Goal: Transaction & Acquisition: Purchase product/service

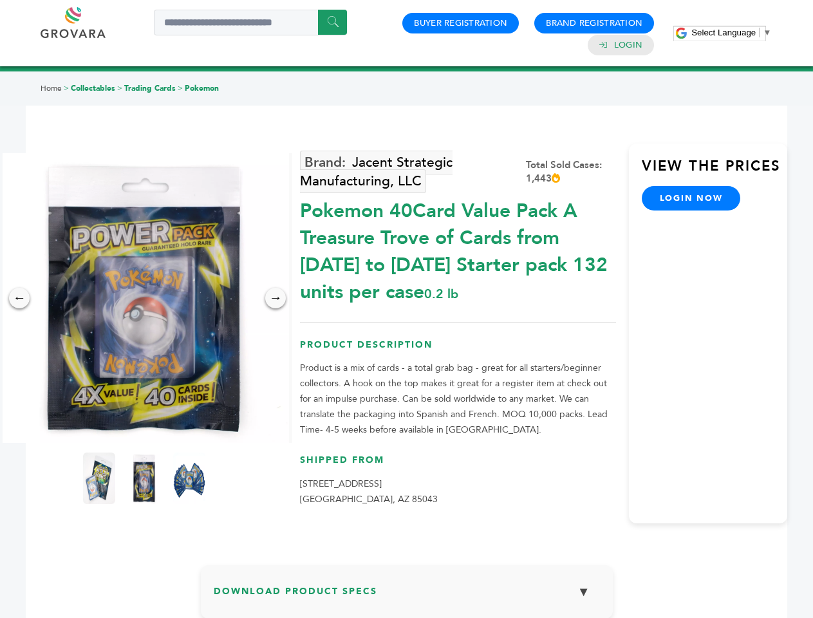
click at [731, 32] on span "Select Language" at bounding box center [723, 33] width 64 height 10
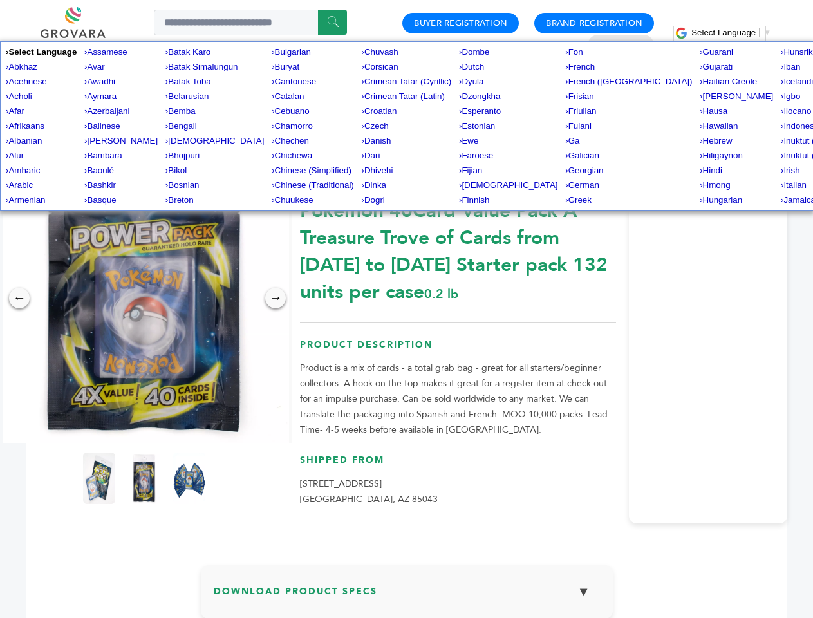
click at [144, 298] on img at bounding box center [144, 298] width 290 height 290
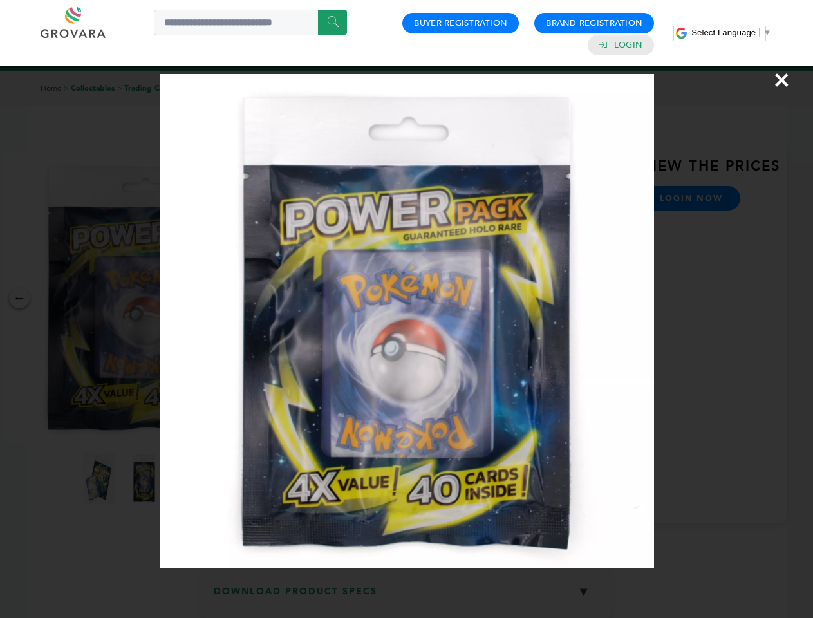
click at [19, 298] on div "×" at bounding box center [406, 309] width 813 height 618
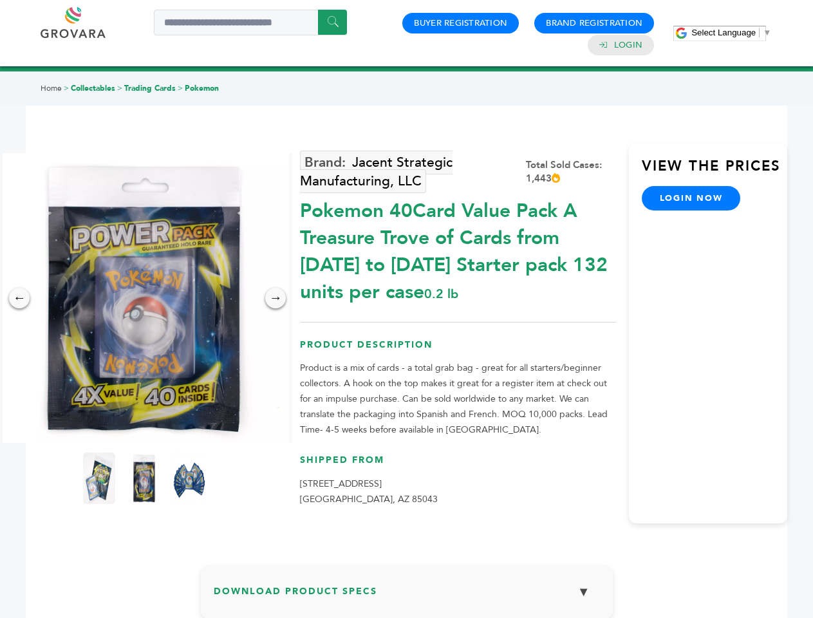
click at [275, 298] on div "→" at bounding box center [275, 298] width 21 height 21
click at [99, 478] on img at bounding box center [99, 477] width 32 height 51
click at [0, 0] on div "×" at bounding box center [0, 0] width 0 height 0
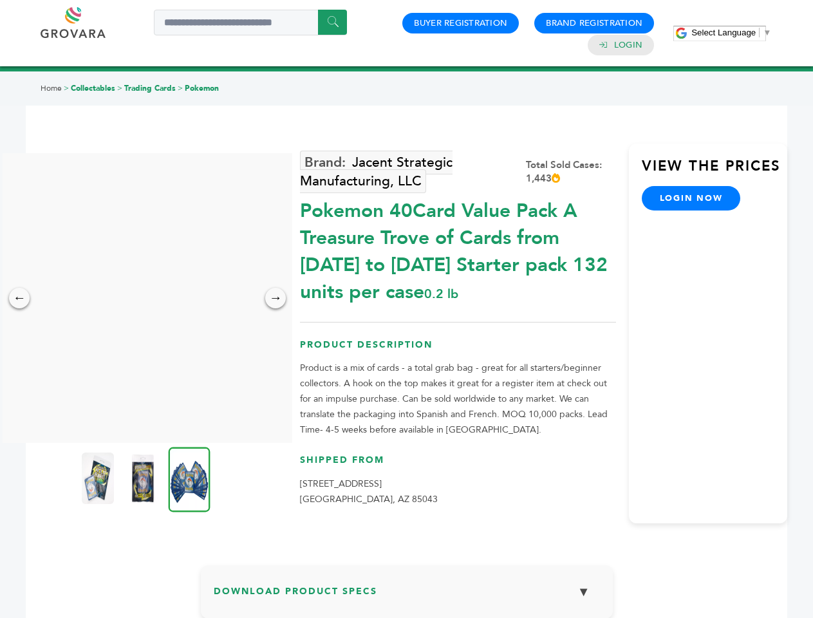
click at [189, 478] on img at bounding box center [190, 479] width 42 height 65
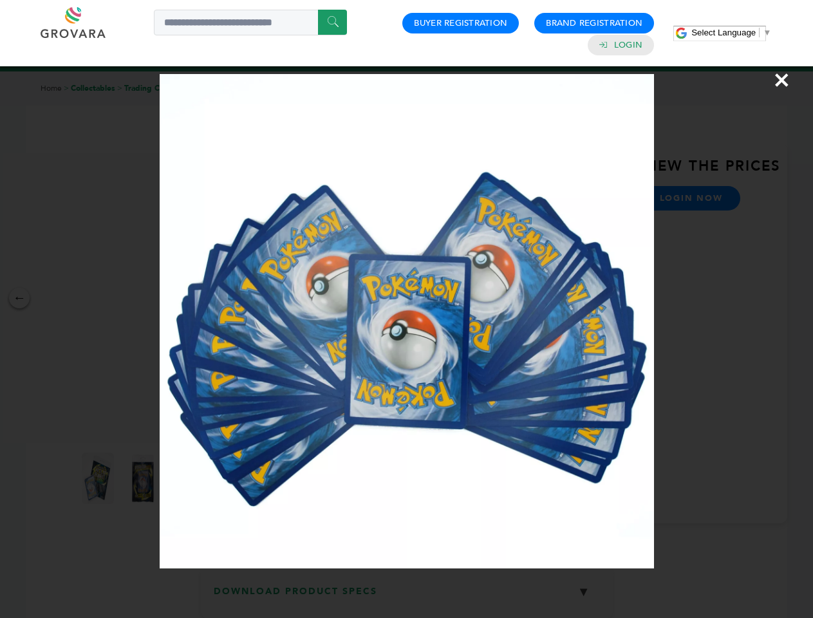
click at [407, 596] on div "×" at bounding box center [406, 309] width 813 height 618
